Goal: Check status: Check status

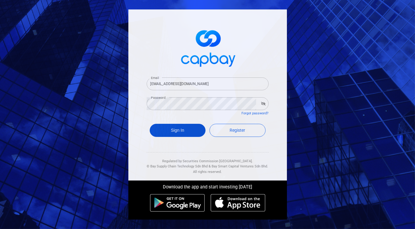
click at [171, 131] on button "Sign In" at bounding box center [178, 130] width 56 height 13
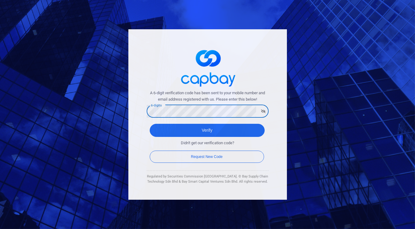
click at [150, 124] on button "Verify" at bounding box center [207, 130] width 115 height 13
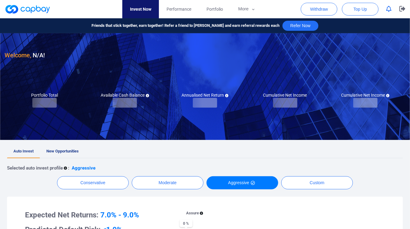
checkbox input "true"
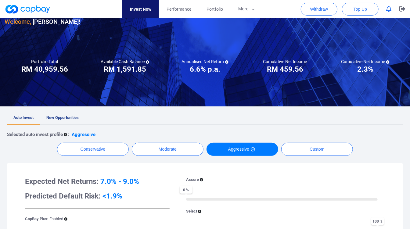
scroll to position [34, 0]
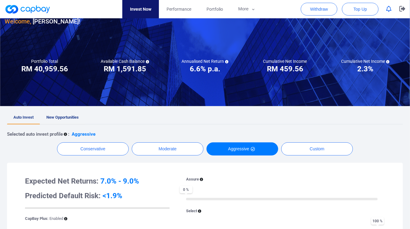
click at [76, 119] on span "New Opportunities" at bounding box center [62, 117] width 32 height 5
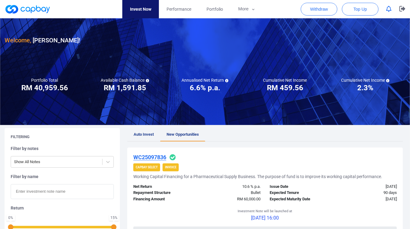
click at [146, 132] on span "Auto Invest" at bounding box center [144, 134] width 20 height 5
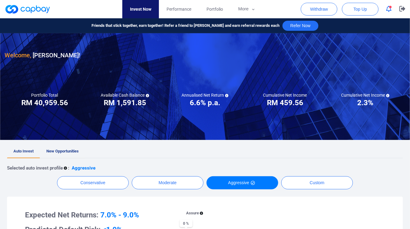
click at [85, 154] on link "New Opportunities" at bounding box center [62, 151] width 45 height 13
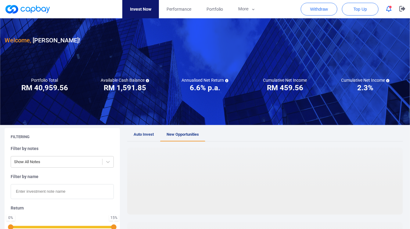
click at [72, 152] on div "Filter by notes Show All Notes" at bounding box center [62, 157] width 103 height 22
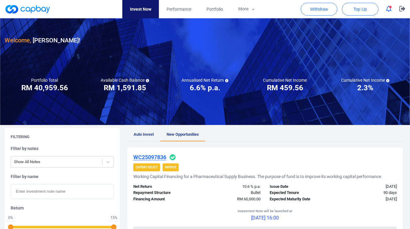
click at [392, 5] on button "button" at bounding box center [389, 8] width 12 height 9
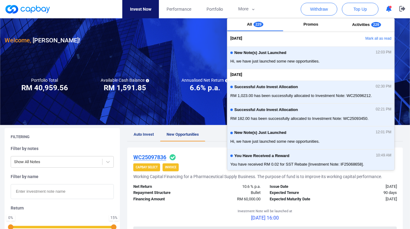
click at [392, 5] on button "button" at bounding box center [389, 8] width 12 height 9
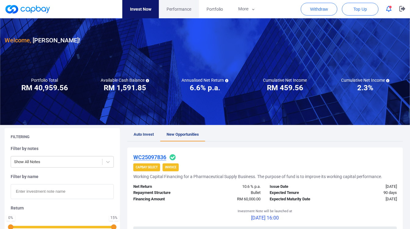
click at [187, 8] on span "Performance" at bounding box center [178, 9] width 25 height 7
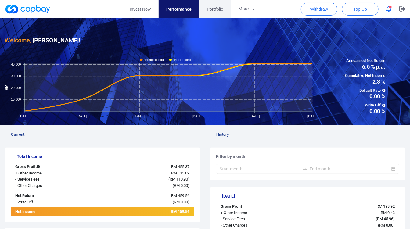
click at [219, 5] on link "Portfolio" at bounding box center [215, 9] width 32 height 18
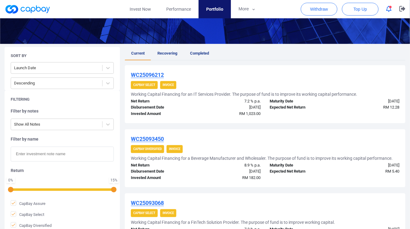
scroll to position [102, 0]
